Goal: Task Accomplishment & Management: Complete application form

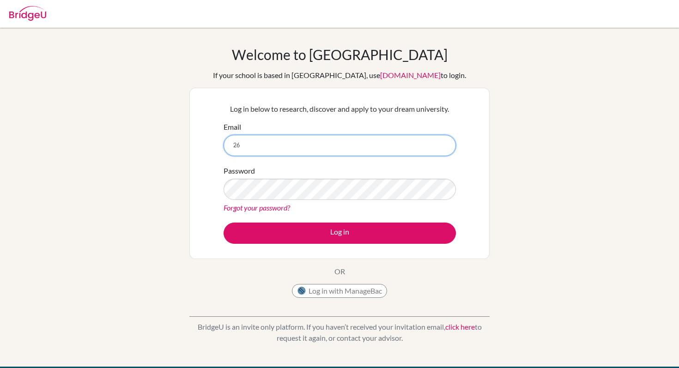
type input "[EMAIL_ADDRESS][DOMAIN_NAME]"
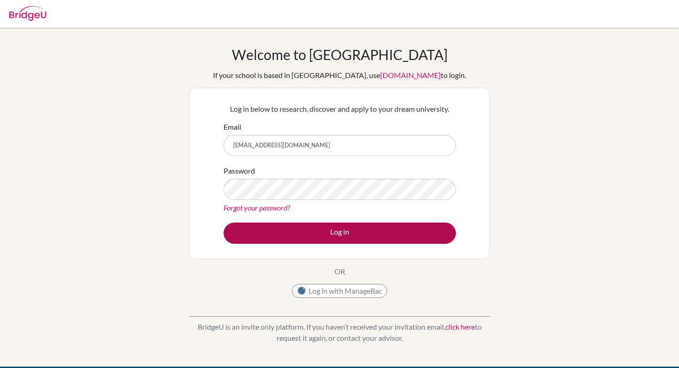
click at [325, 233] on button "Log in" at bounding box center [339, 233] width 232 height 21
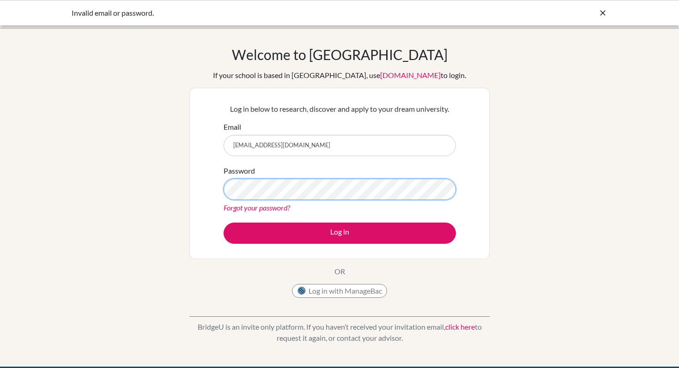
click at [223, 223] on button "Log in" at bounding box center [339, 233] width 232 height 21
